Goal: Task Accomplishment & Management: Use online tool/utility

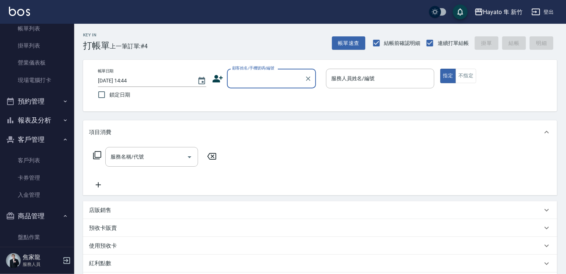
scroll to position [76, 0]
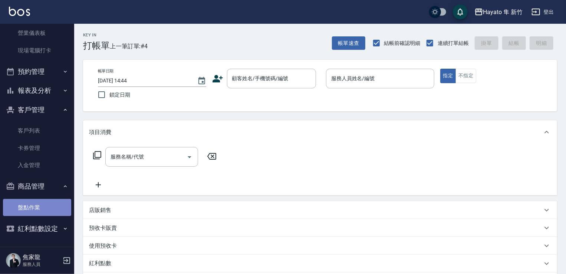
click at [42, 210] on link "盤點作業" at bounding box center [37, 207] width 68 height 17
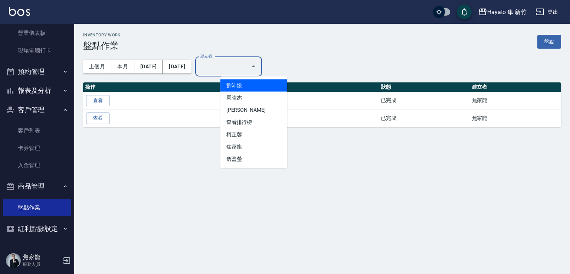
click at [240, 61] on input "建立者" at bounding box center [223, 66] width 49 height 13
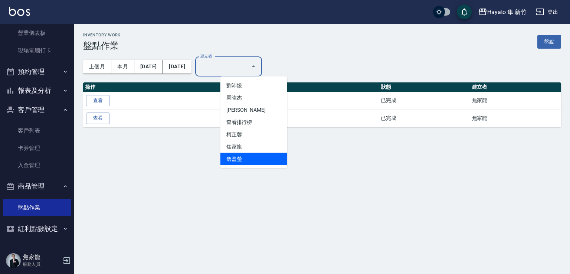
click at [235, 163] on li "詹盈瑩" at bounding box center [253, 159] width 67 height 12
type input "詹盈瑩"
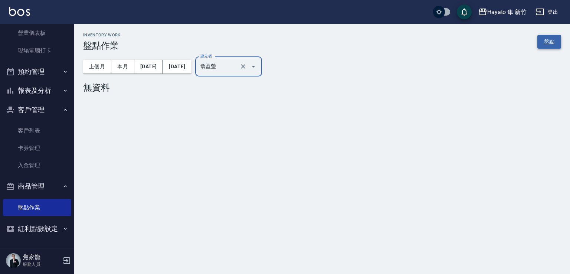
click at [543, 42] on link "盤點" at bounding box center [549, 42] width 24 height 14
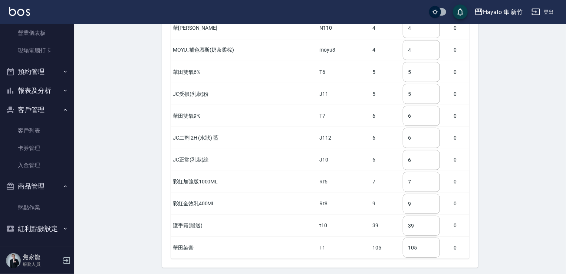
scroll to position [1554, 0]
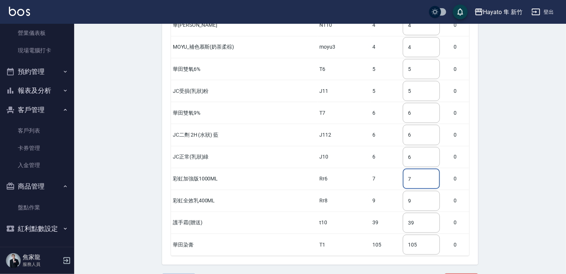
drag, startPoint x: 408, startPoint y: 161, endPoint x: 386, endPoint y: 154, distance: 23.4
click at [386, 168] on tr "彩虹加強版1000ML Rr6 7 7 ​ 0" at bounding box center [320, 179] width 298 height 22
type input "5"
